Goal: Task Accomplishment & Management: Check status

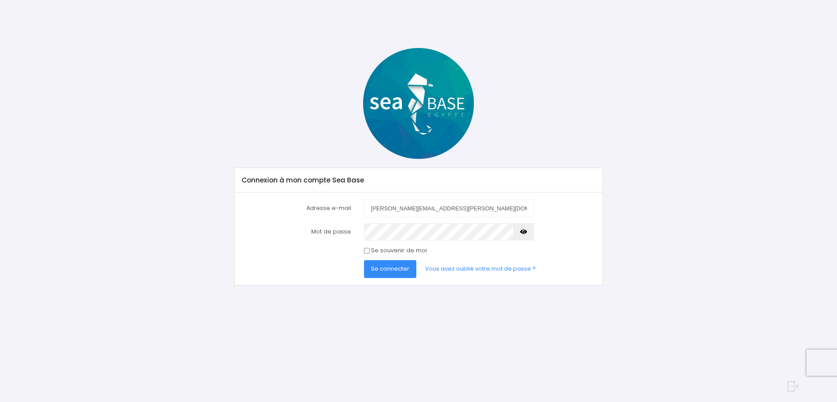
type input "[PERSON_NAME][EMAIL_ADDRESS][PERSON_NAME][DOMAIN_NAME]"
click at [397, 269] on span "Se connecter" at bounding box center [390, 268] width 38 height 8
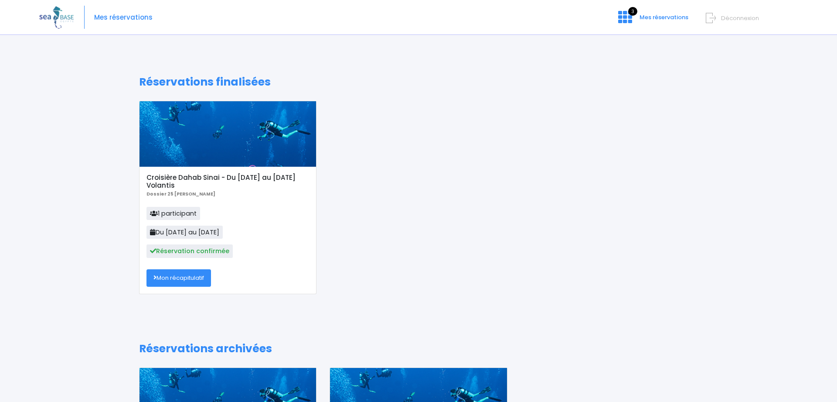
click at [198, 279] on link "Mon récapitulatif" at bounding box center [179, 277] width 65 height 17
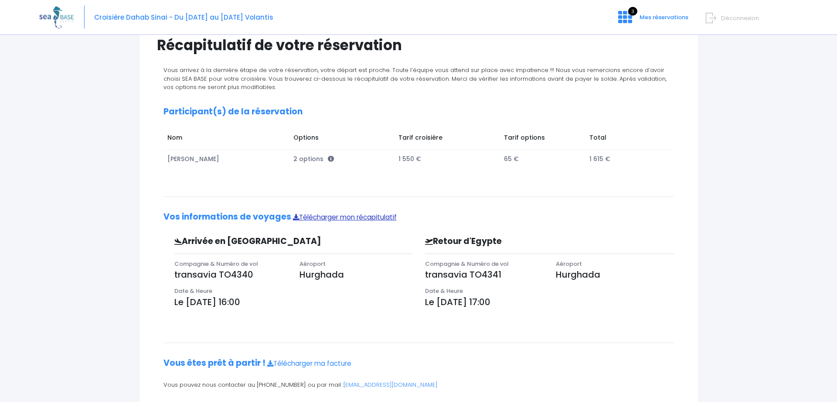
scroll to position [69, 0]
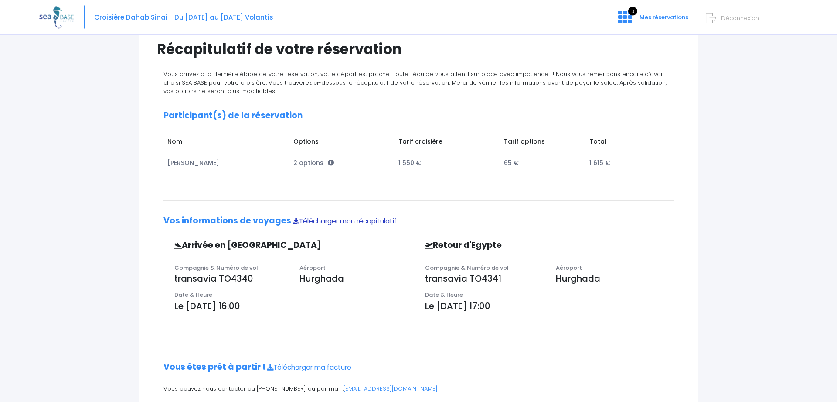
click at [321, 223] on link "Télécharger mon récapitulatif" at bounding box center [345, 221] width 104 height 9
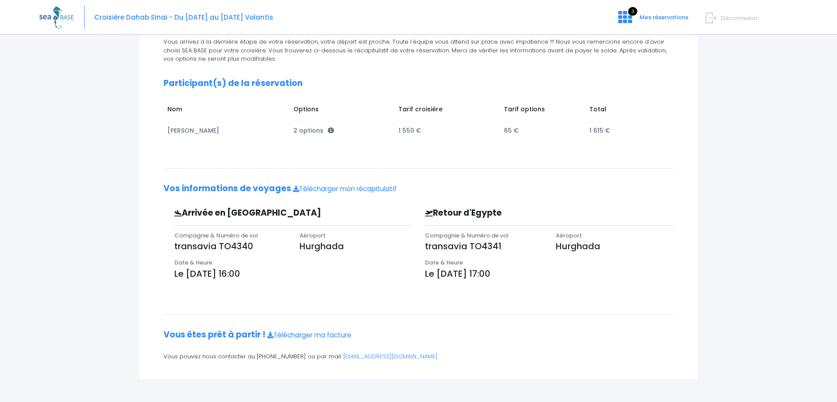
scroll to position [0, 0]
